Goal: Complete application form

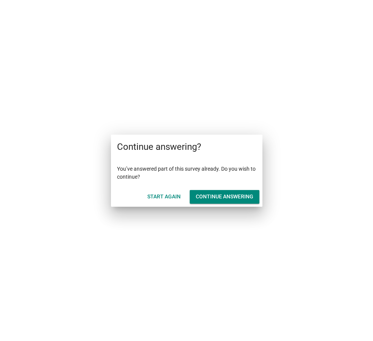
click at [170, 193] on div "Start Again" at bounding box center [163, 197] width 33 height 8
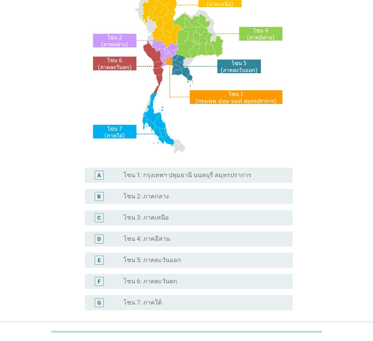
click at [151, 218] on label "โซน 3: ภาคเหนือ" at bounding box center [146, 218] width 45 height 8
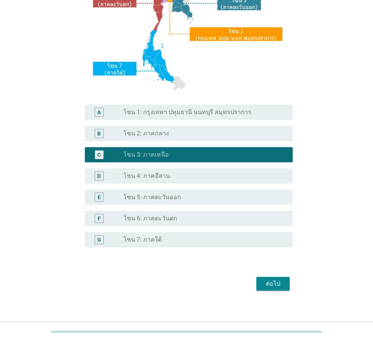
scroll to position [143, 0]
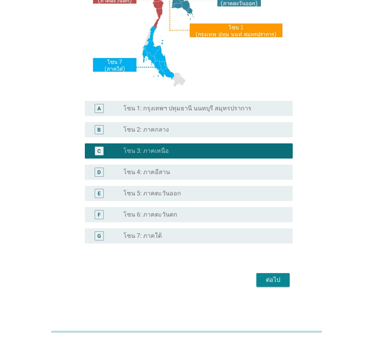
click at [284, 279] on button "ต่อไป" at bounding box center [273, 280] width 33 height 14
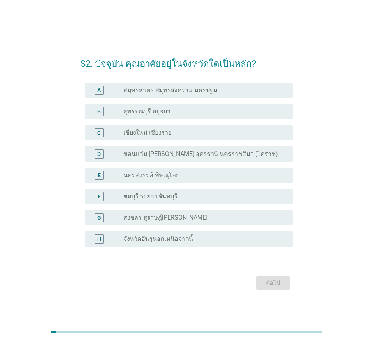
click at [160, 133] on label "เชียงใหม่ เชียงราย" at bounding box center [148, 133] width 48 height 8
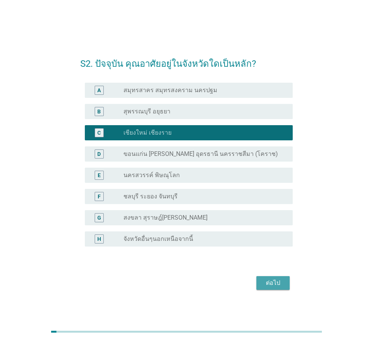
click at [267, 283] on div "ต่อไป" at bounding box center [273, 282] width 21 height 9
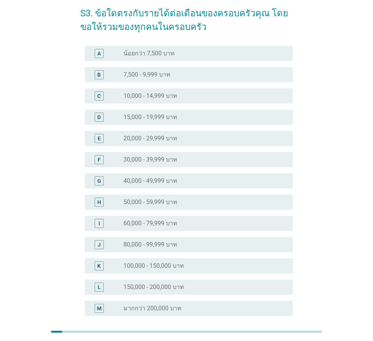
scroll to position [76, 0]
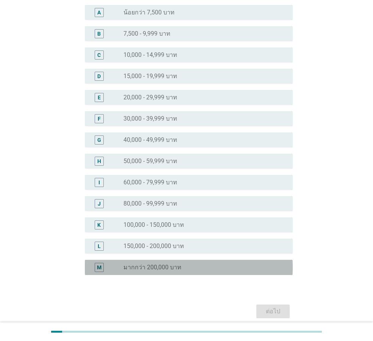
click at [170, 266] on label "มากกว่า 200,000 บาท" at bounding box center [153, 268] width 58 height 8
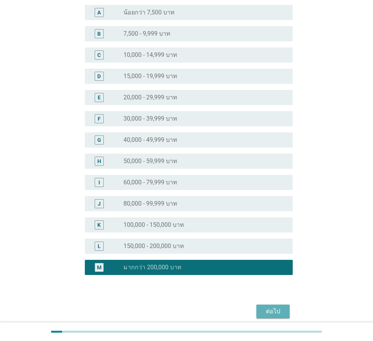
drag, startPoint x: 262, startPoint y: 308, endPoint x: 287, endPoint y: 289, distance: 31.3
click at [262, 307] on button "ต่อไป" at bounding box center [273, 311] width 33 height 14
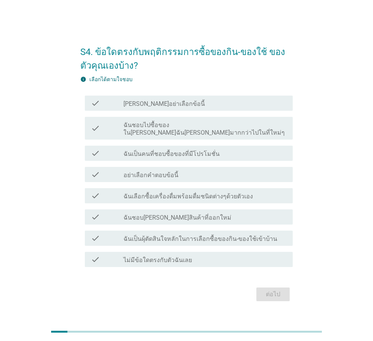
click at [161, 124] on div "check_box_outline_blank ฉันชอบไปซื้อของใน[PERSON_NAME]ฉัน[PERSON_NAME]มากกว่าไป…" at bounding box center [205, 128] width 163 height 17
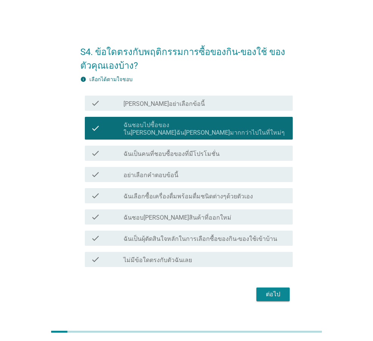
click at [151, 150] on label "ฉันเป็นคนที่ชอบซื้อของที่มีโปรโมชั่น" at bounding box center [172, 154] width 96 height 8
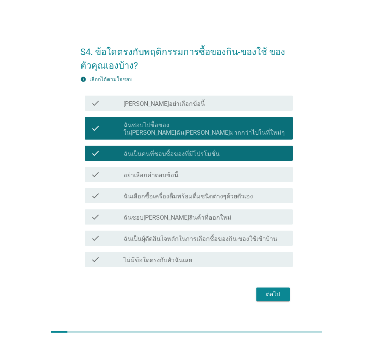
click at [148, 188] on div "check check_box_outline_blank ฉันเลือกซื้อเครื่องดื่มพร้อมดื่มชนิดต่างๆด้วยตัวเ…" at bounding box center [189, 195] width 208 height 15
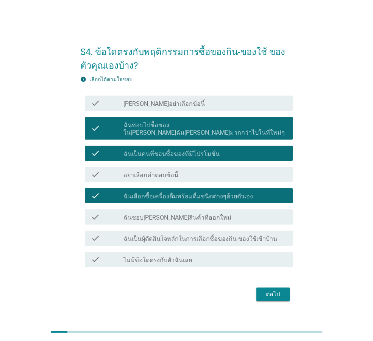
click at [157, 215] on label "ฉันชอบ[PERSON_NAME]สินค้าที่ออกใหม่" at bounding box center [178, 218] width 108 height 8
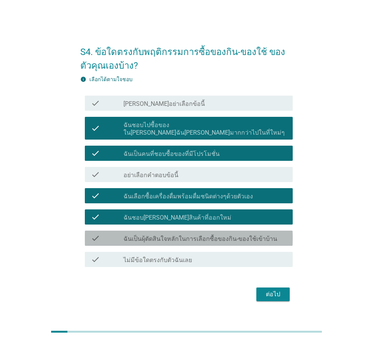
drag, startPoint x: 168, startPoint y: 237, endPoint x: 180, endPoint y: 237, distance: 12.1
click at [174, 237] on label "ฉันเป็นผุ้ตัดสินใจหลักในการเลือกซื้อของกิน-ของใช้เข้าบ้าน" at bounding box center [201, 239] width 154 height 8
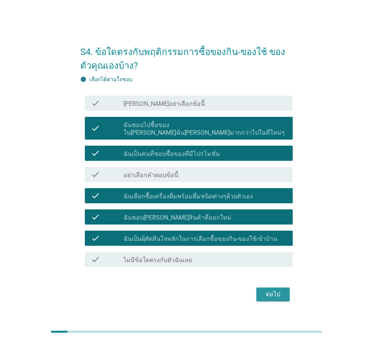
click at [269, 287] on button "ต่อไป" at bounding box center [273, 294] width 33 height 14
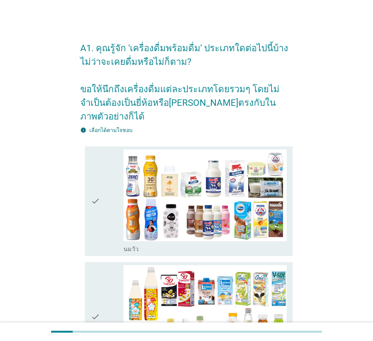
drag, startPoint x: 107, startPoint y: 202, endPoint x: 107, endPoint y: 211, distance: 8.7
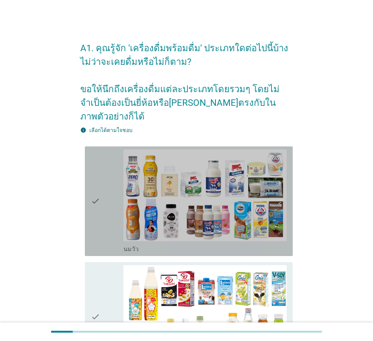
click at [107, 202] on div "check" at bounding box center [107, 201] width 33 height 104
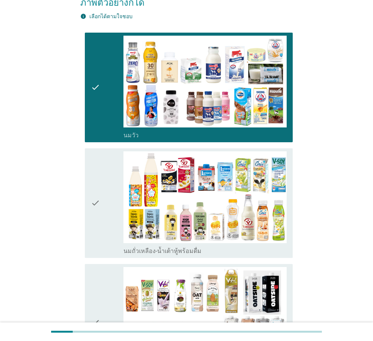
click at [112, 222] on div "check" at bounding box center [107, 203] width 33 height 104
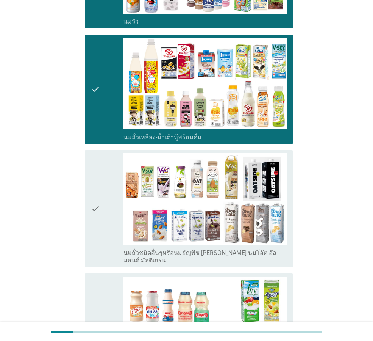
click at [99, 270] on div "check check_box_outline_blank นมเปรี้ยว" at bounding box center [186, 328] width 213 height 116
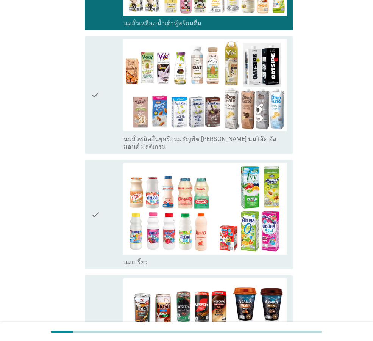
click at [102, 240] on div "check" at bounding box center [107, 215] width 33 height 104
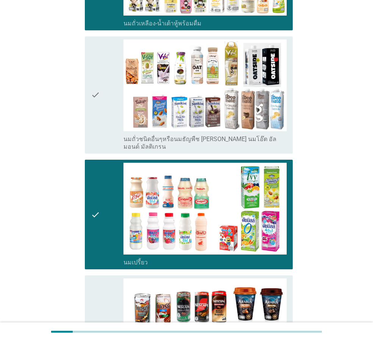
scroll to position [493, 0]
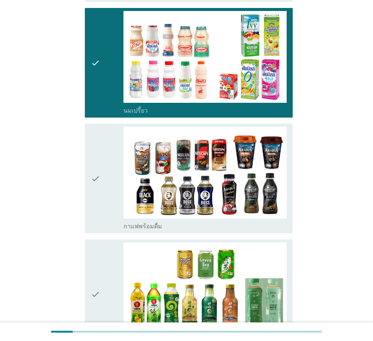
click at [108, 167] on div "check" at bounding box center [107, 179] width 33 height 104
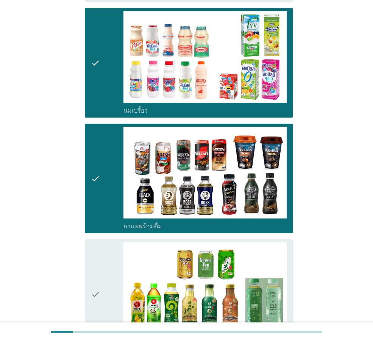
click at [109, 260] on div "check" at bounding box center [107, 294] width 33 height 104
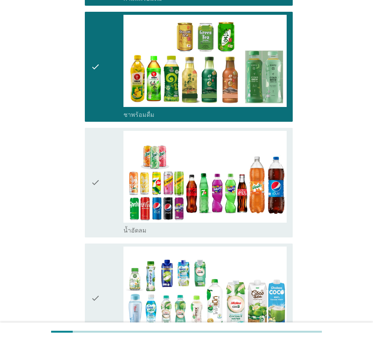
click at [94, 246] on icon "check" at bounding box center [95, 298] width 9 height 104
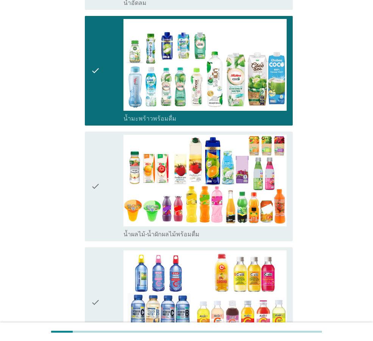
click at [105, 260] on div "check" at bounding box center [107, 302] width 33 height 104
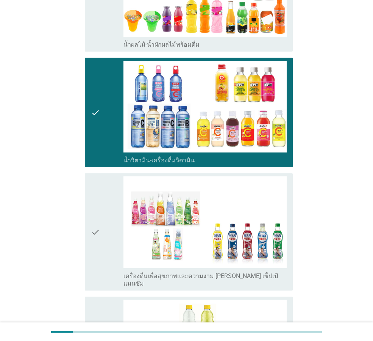
click at [102, 241] on div "check" at bounding box center [107, 231] width 33 height 111
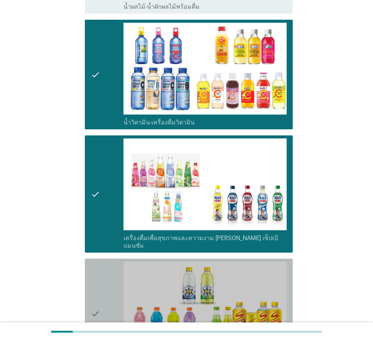
click at [98, 265] on icon "check" at bounding box center [95, 314] width 9 height 104
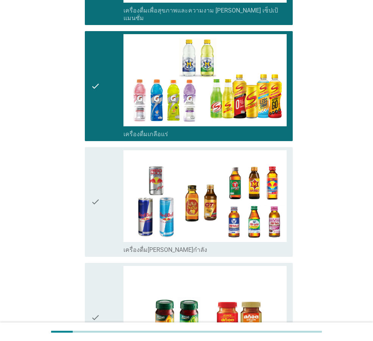
click at [97, 272] on icon "check" at bounding box center [95, 318] width 9 height 104
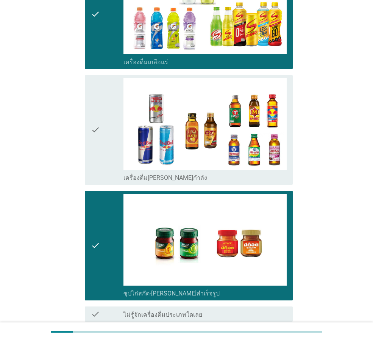
scroll to position [1515, 0]
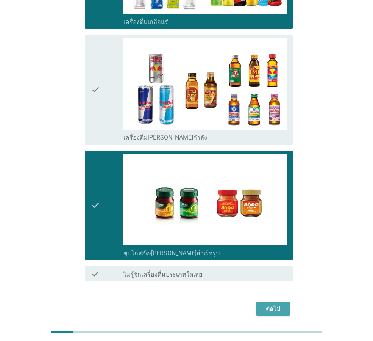
click at [279, 304] on div "ต่อไป" at bounding box center [273, 308] width 21 height 9
